Goal: Find specific page/section: Find specific page/section

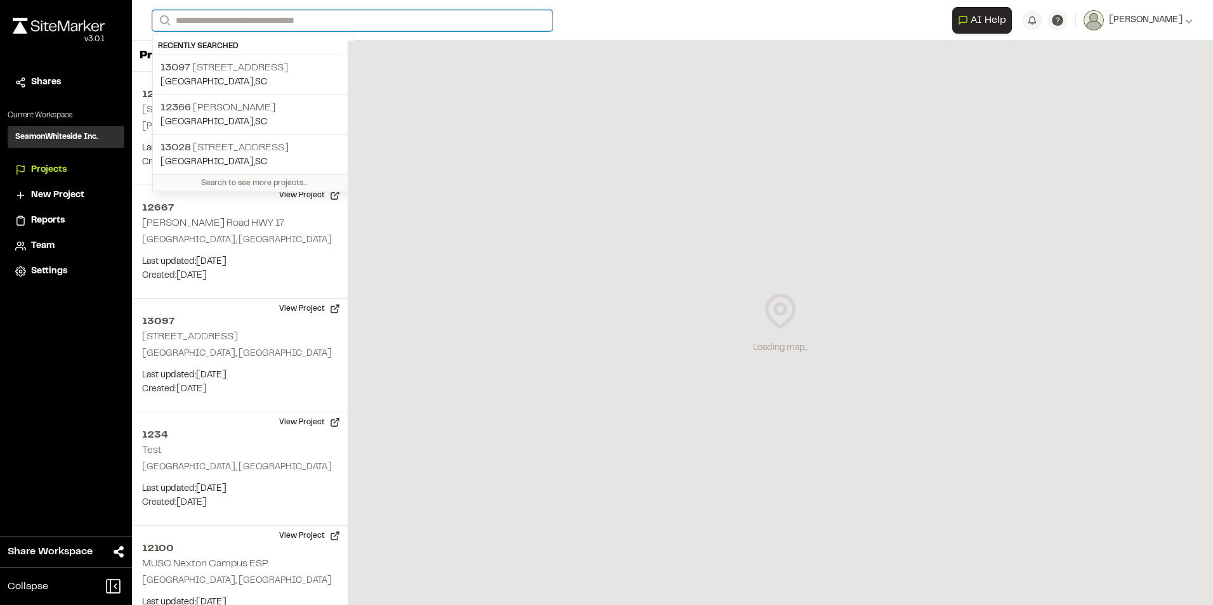
click at [216, 21] on input "Search" at bounding box center [352, 20] width 400 height 21
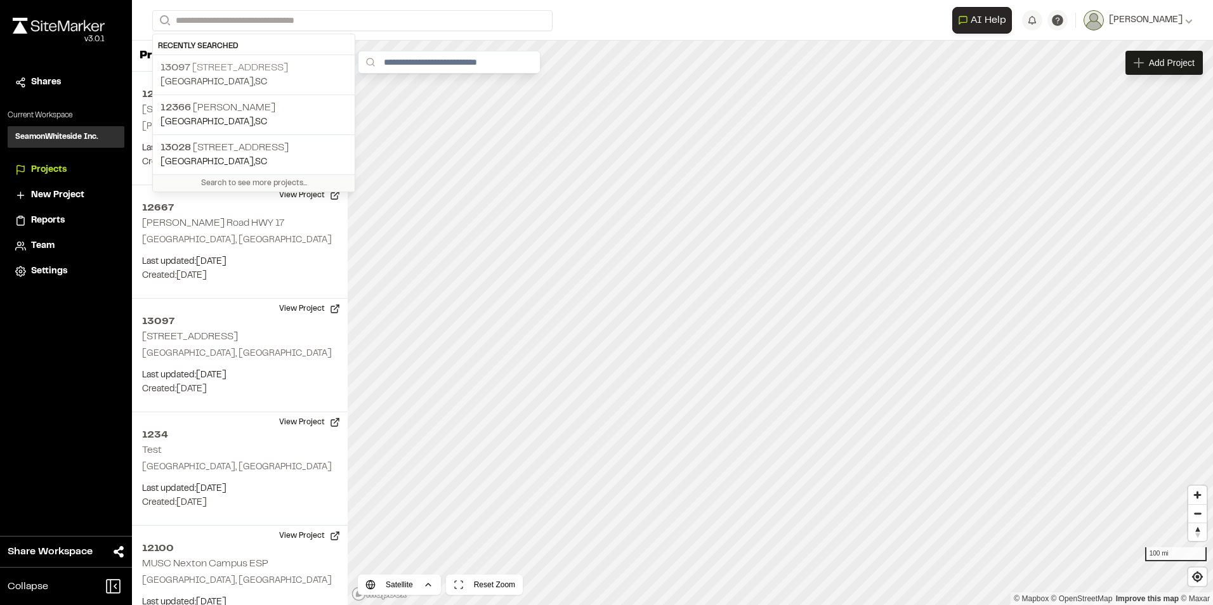
click at [202, 69] on p "13097 2042 Wambaw Rd" at bounding box center [253, 67] width 186 height 15
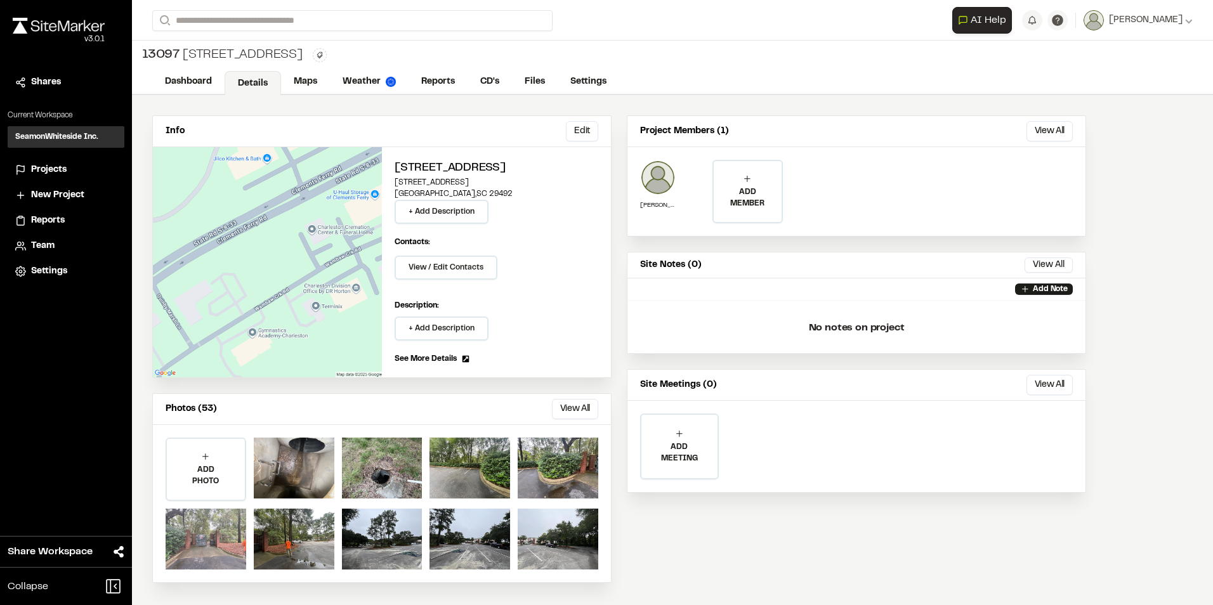
click at [204, 541] on div at bounding box center [206, 539] width 81 height 61
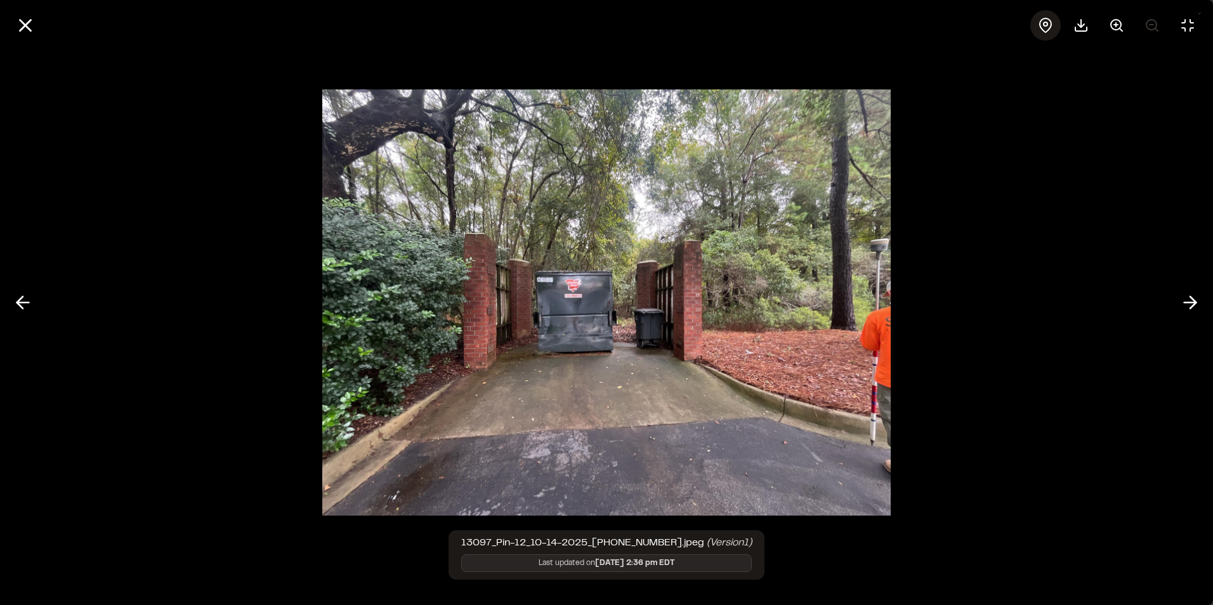
click at [1044, 32] on icon at bounding box center [1045, 25] width 15 height 15
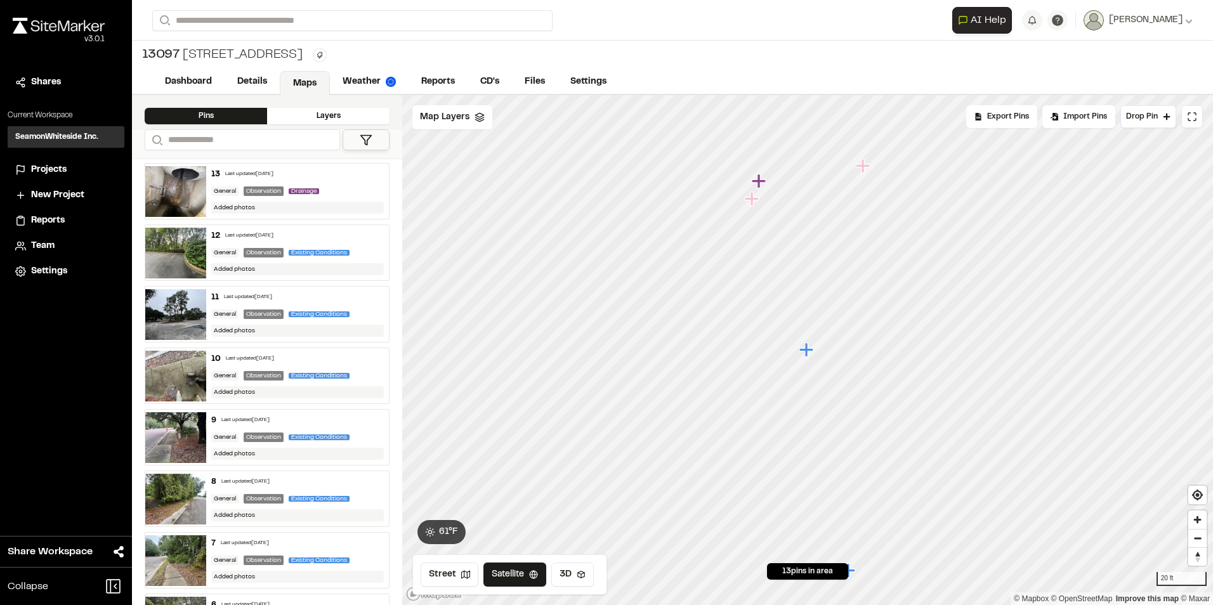
click at [806, 350] on icon "Map marker" at bounding box center [806, 350] width 14 height 14
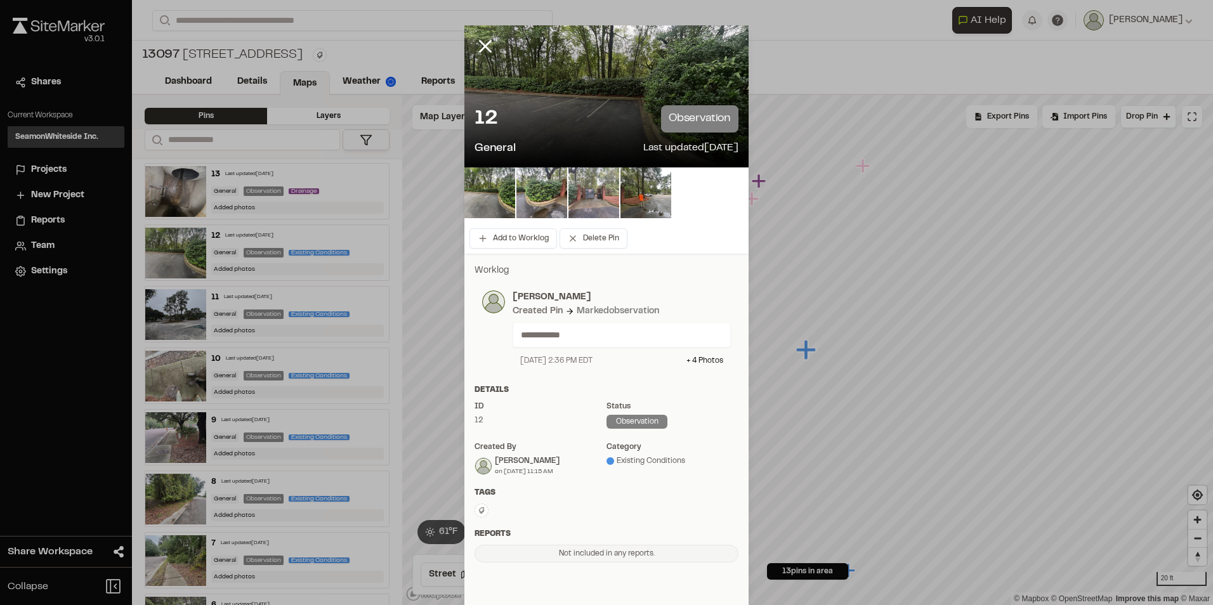
click at [594, 192] on img at bounding box center [593, 192] width 51 height 51
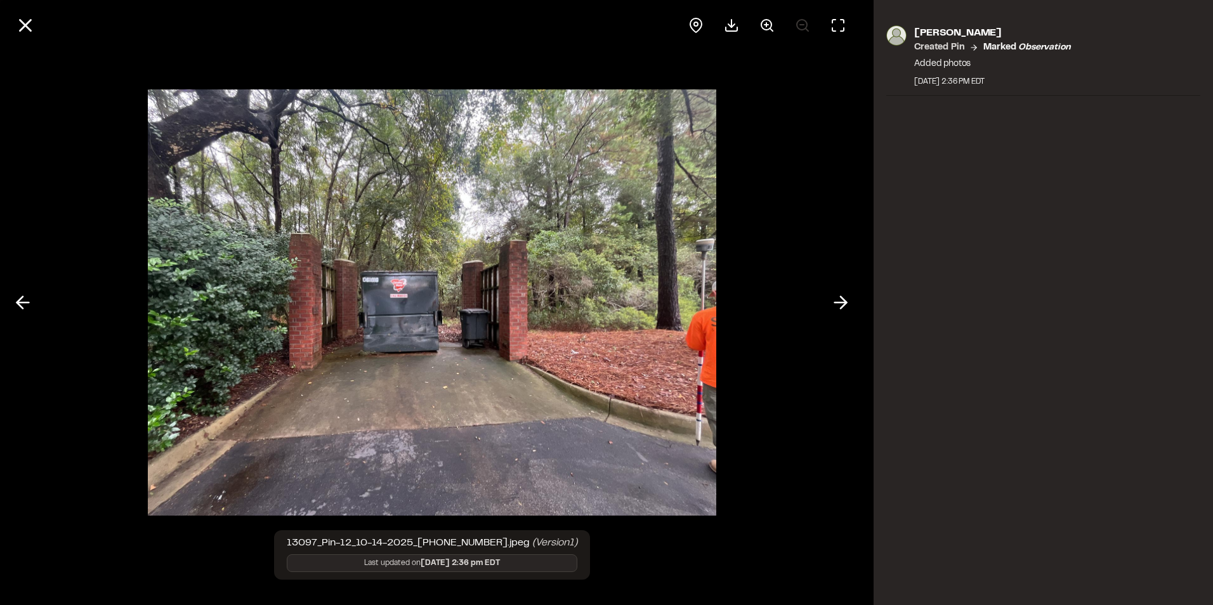
click at [466, 273] on img at bounding box center [432, 303] width 568 height 452
click at [25, 27] on line at bounding box center [25, 25] width 11 height 11
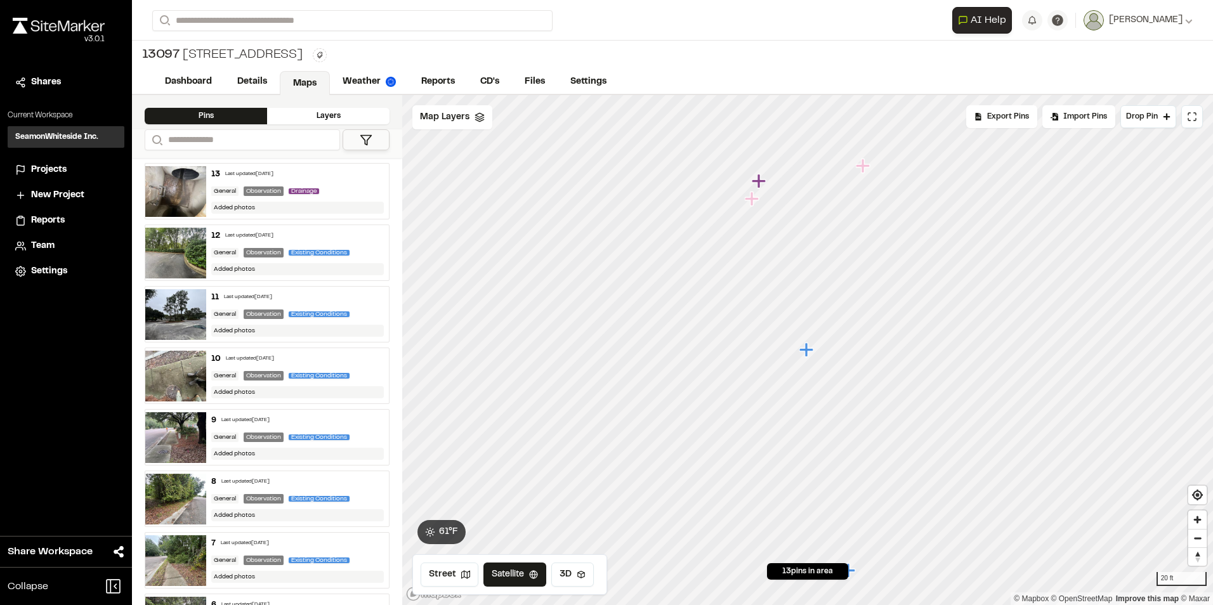
click at [807, 354] on icon "Map marker" at bounding box center [806, 350] width 14 height 14
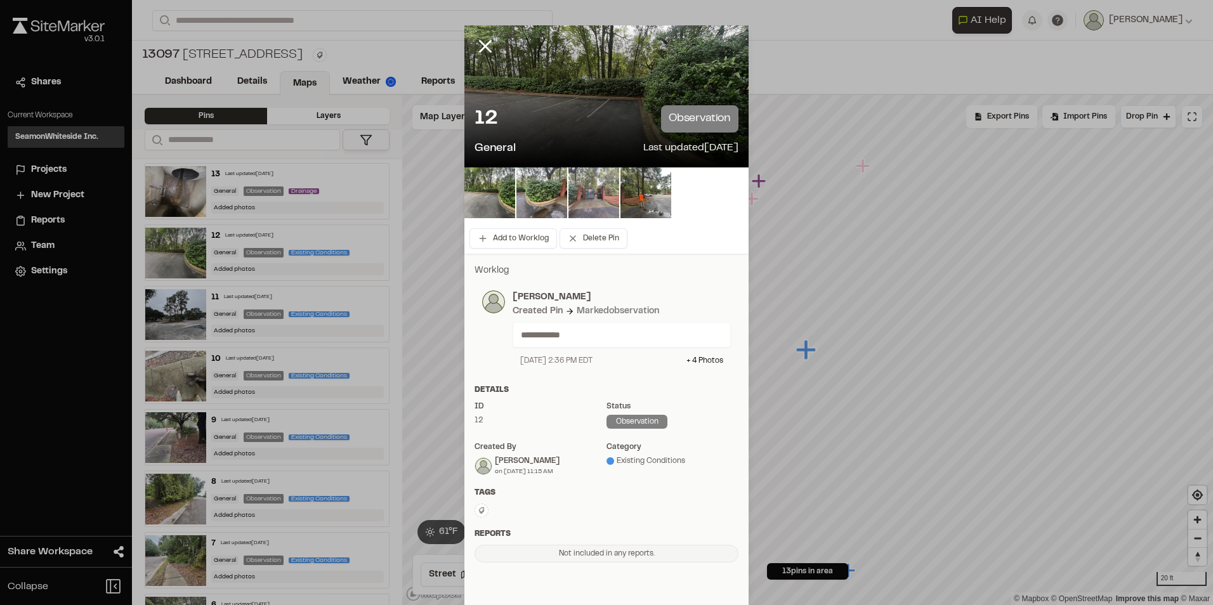
click at [591, 197] on img at bounding box center [593, 192] width 51 height 51
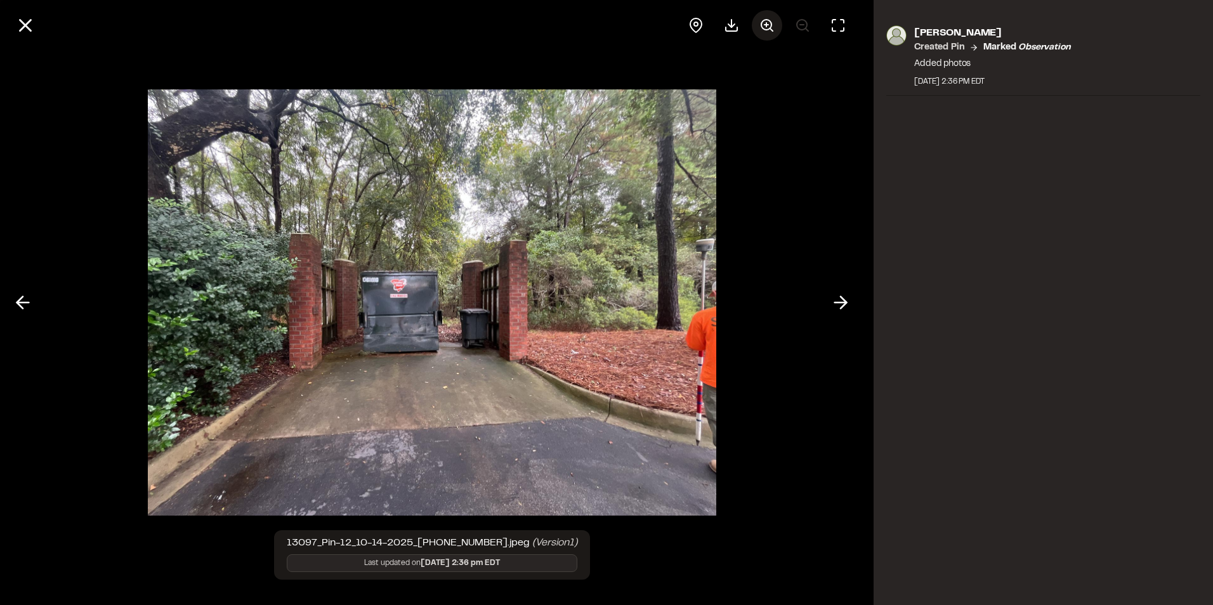
click at [777, 16] on button at bounding box center [767, 25] width 30 height 30
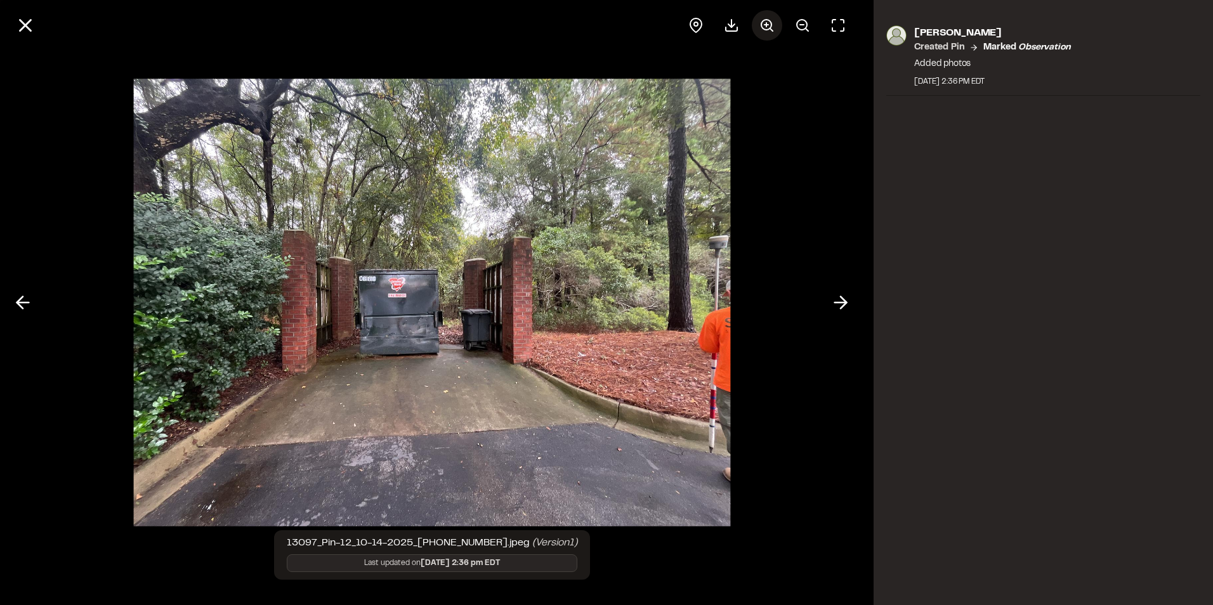
click at [769, 25] on icon at bounding box center [766, 25] width 15 height 15
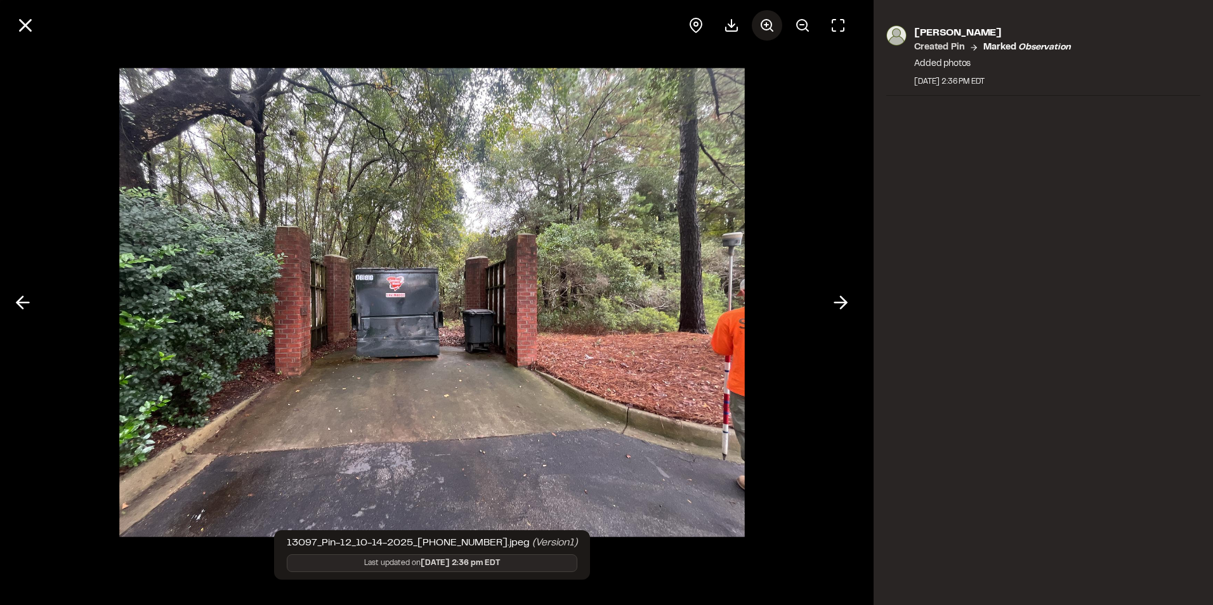
click at [769, 25] on icon at bounding box center [766, 25] width 15 height 15
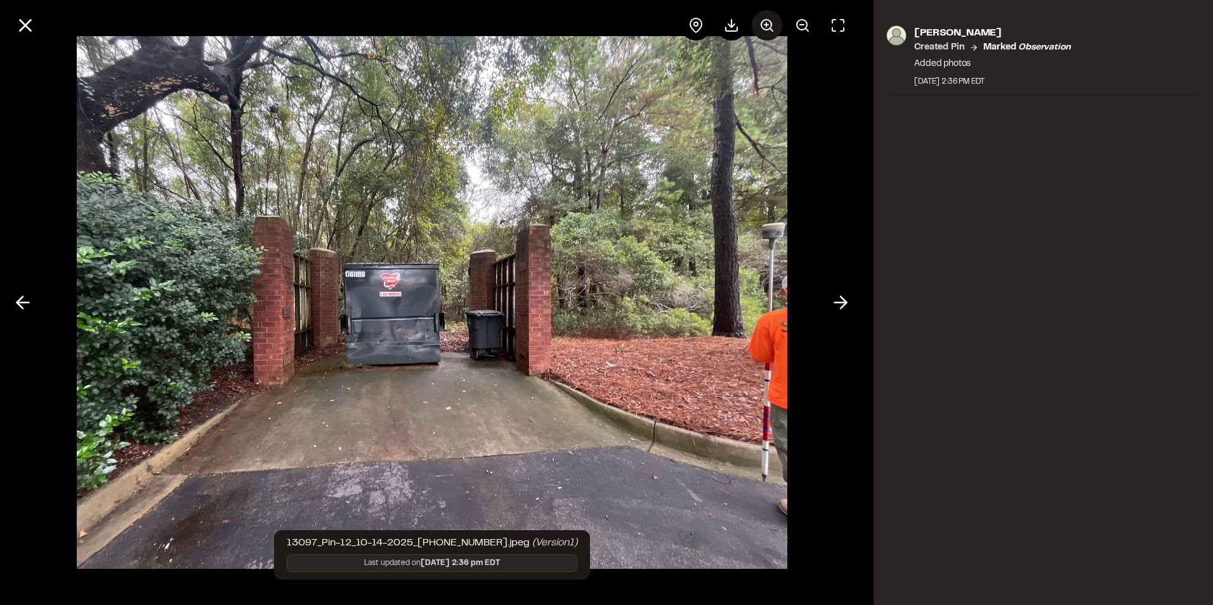
click at [769, 25] on icon at bounding box center [766, 25] width 15 height 15
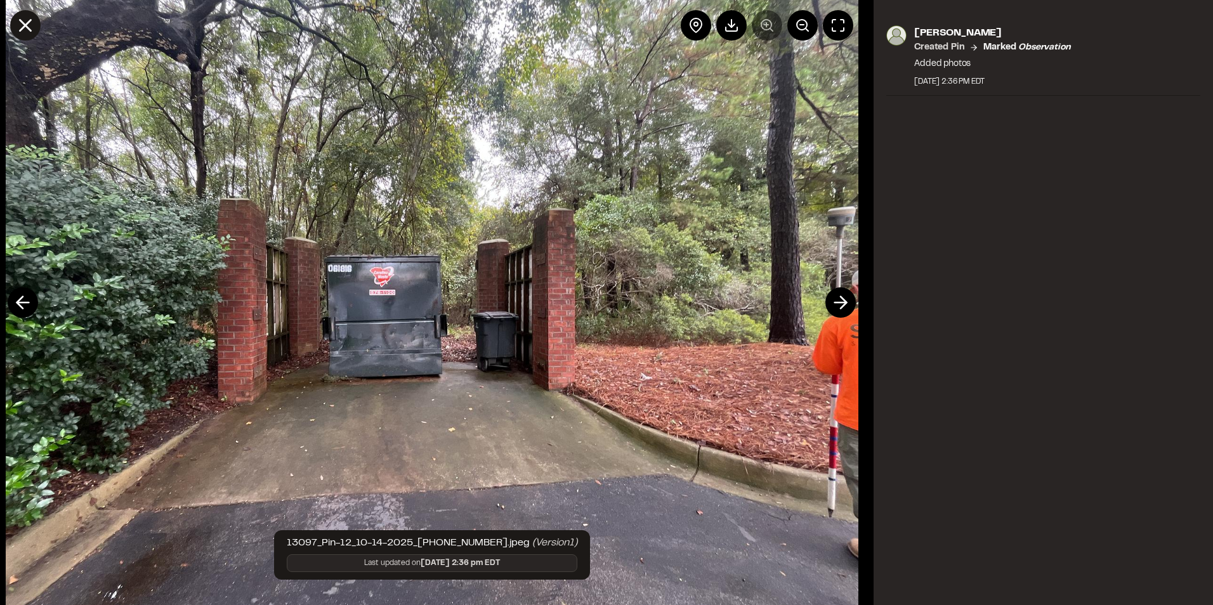
click at [27, 29] on icon at bounding box center [26, 26] width 22 height 22
